Goal: Book appointment/travel/reservation

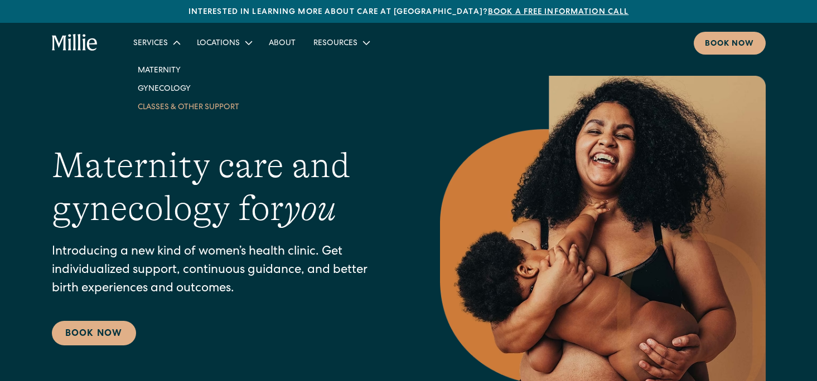
click at [152, 103] on link "Classes & Other Support" at bounding box center [188, 107] width 119 height 18
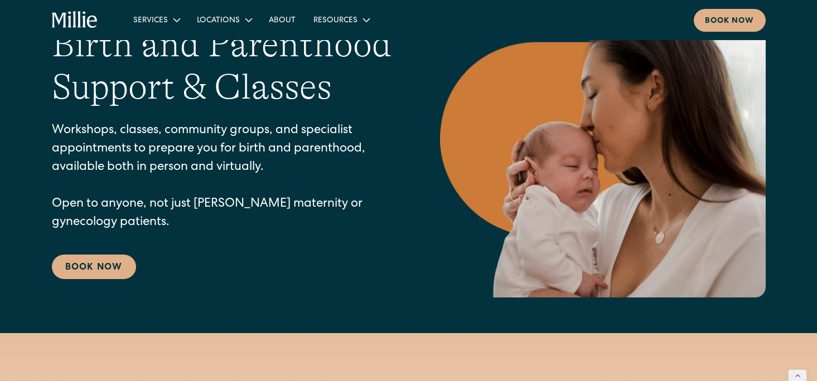
scroll to position [123, 0]
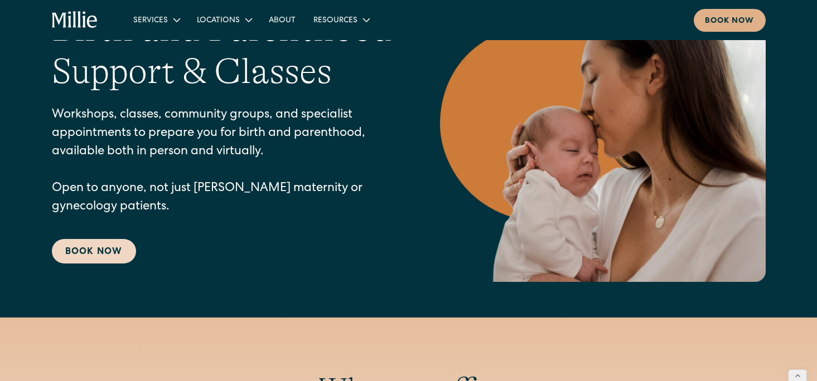
click at [67, 257] on link "Book Now" at bounding box center [94, 251] width 84 height 25
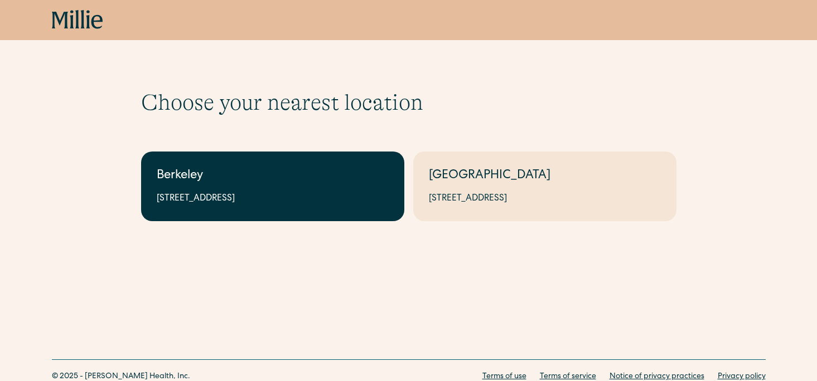
click at [185, 168] on div "Berkeley" at bounding box center [273, 176] width 232 height 18
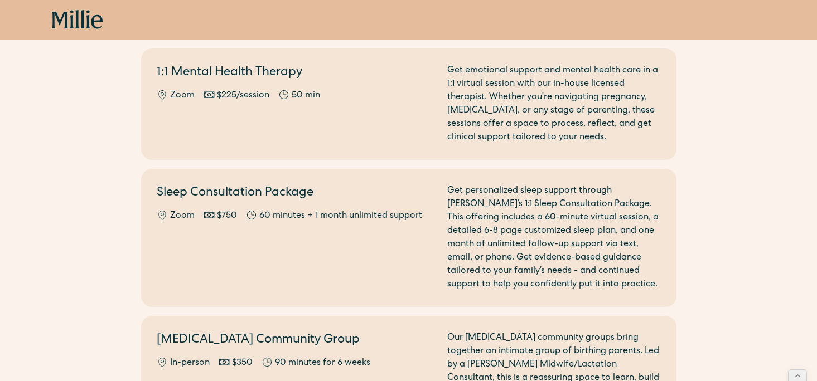
scroll to position [1232, 0]
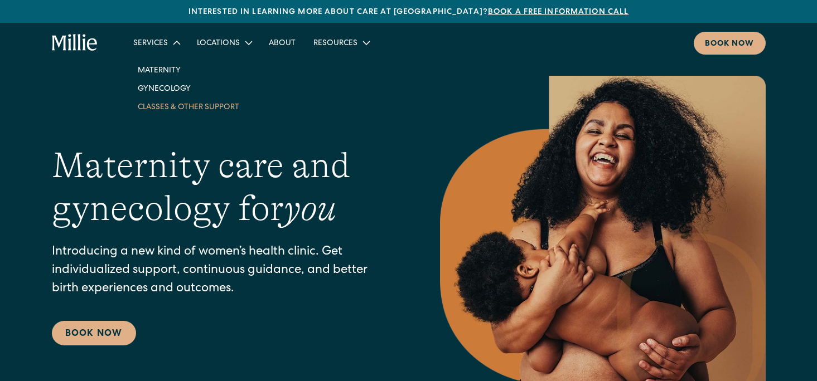
click at [155, 108] on link "Classes & Other Support" at bounding box center [188, 107] width 119 height 18
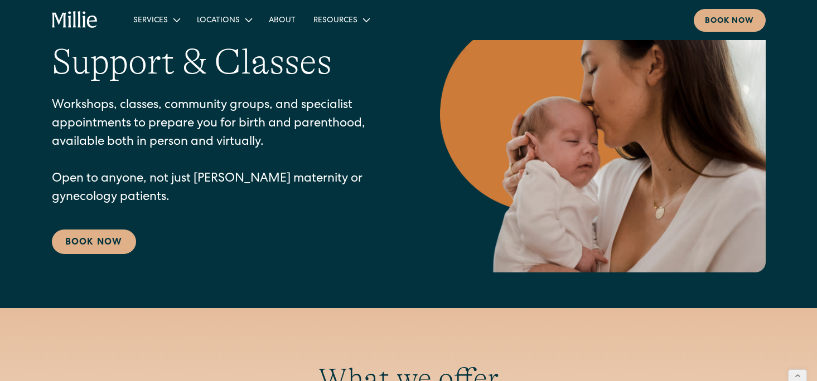
scroll to position [146, 0]
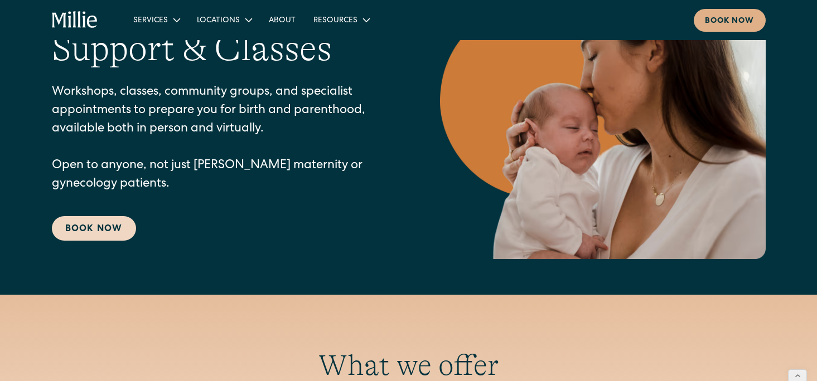
click at [112, 230] on link "Book Now" at bounding box center [94, 228] width 84 height 25
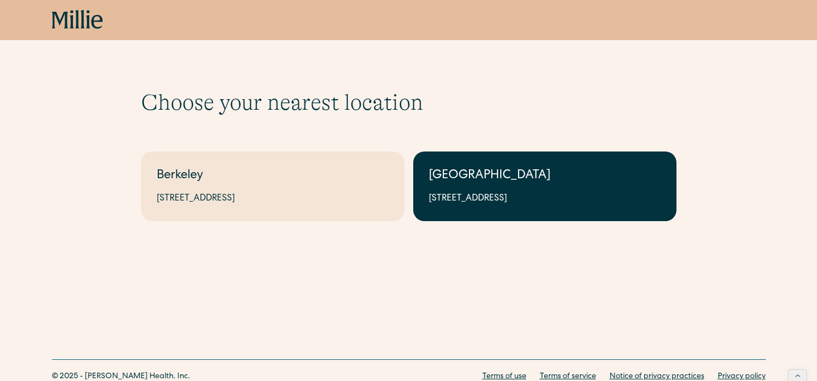
click at [433, 196] on div "[STREET_ADDRESS]" at bounding box center [545, 198] width 232 height 13
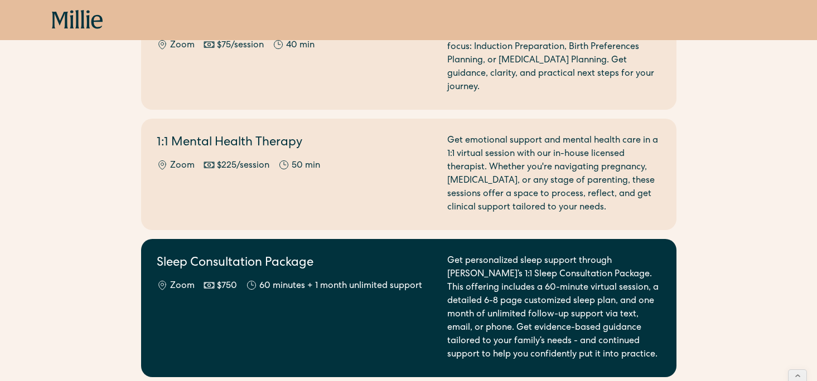
scroll to position [528, 0]
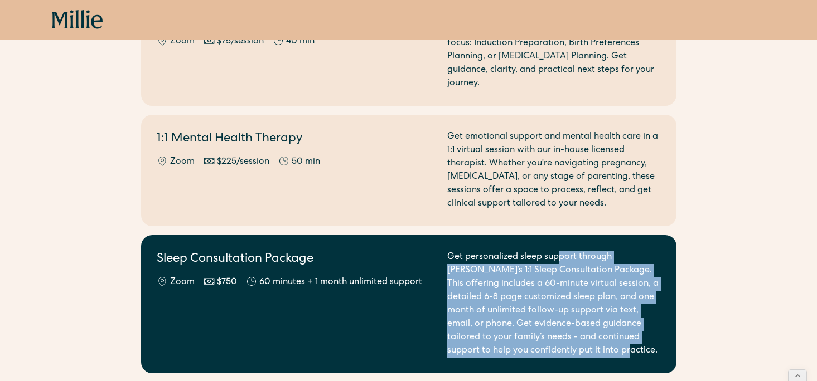
drag, startPoint x: 266, startPoint y: 369, endPoint x: 555, endPoint y: 249, distance: 313.5
click at [559, 246] on div "Wraparound Classes & Workshops Berkeley Childbirth Prep Class $ 360 per family …" at bounding box center [408, 26] width 535 height 766
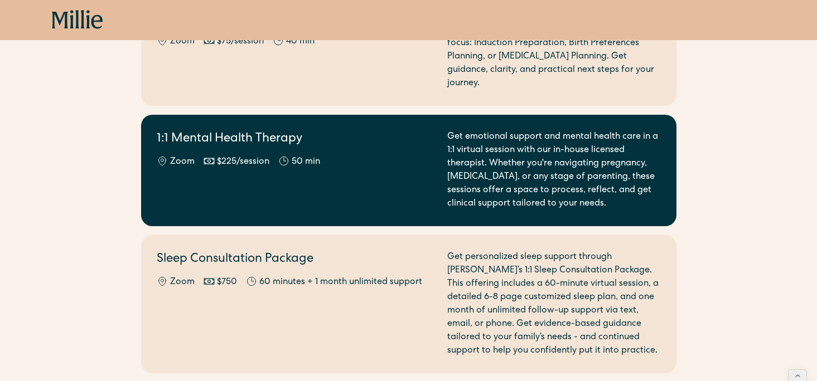
click at [385, 181] on div "1:1 Mental Health Therapy Zoom $225/session 50 min" at bounding box center [295, 170] width 277 height 80
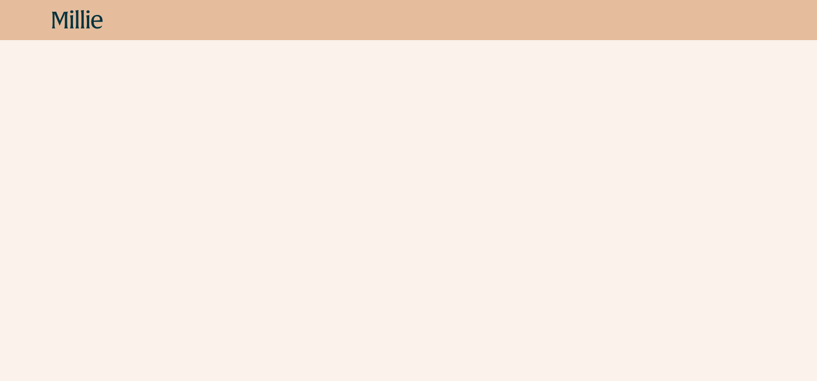
scroll to position [443, 0]
